Goal: Find specific page/section: Find specific page/section

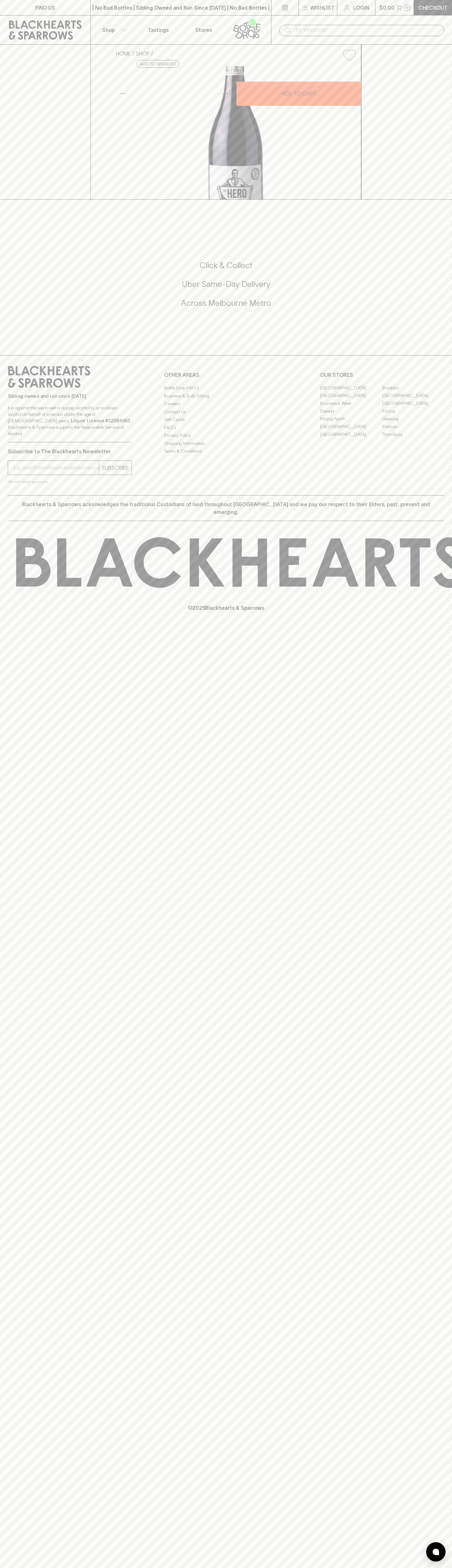
click at [30, 10] on link "FIND US" at bounding box center [45, 7] width 90 height 15
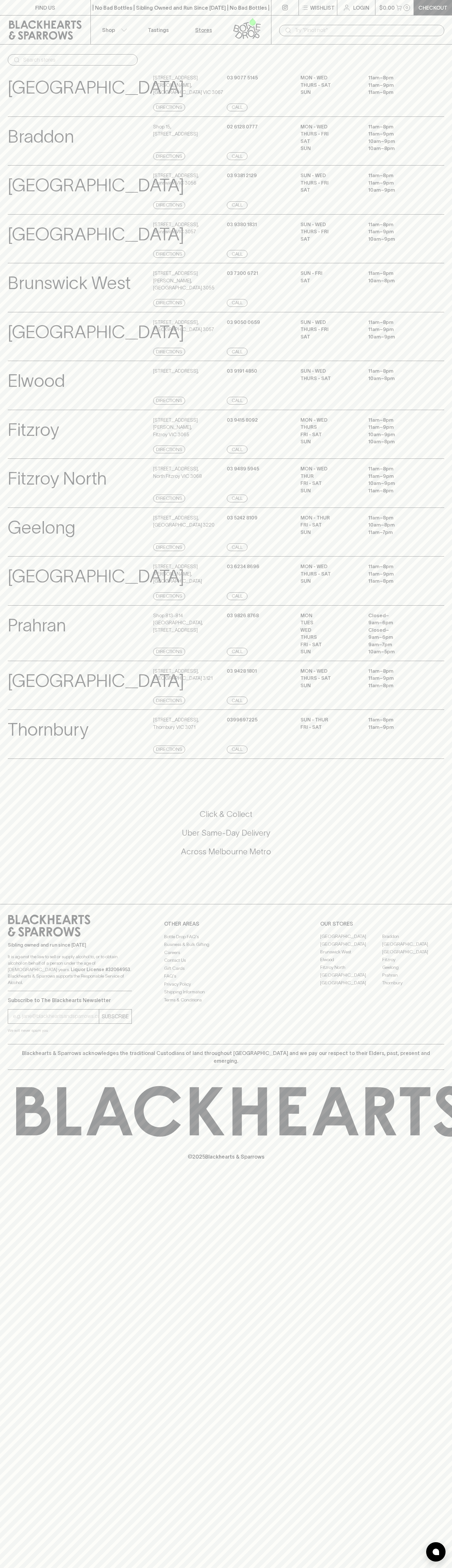
click at [257, 1567] on html "FIND US | No Bad Bottles | Sibling Owned and Run Since 2006 | No Bad Bottles | …" at bounding box center [226, 784] width 452 height 1568
click at [23, 948] on p "Sibling owned and run since [DATE]" at bounding box center [70, 945] width 124 height 7
